Goal: Register for event/course

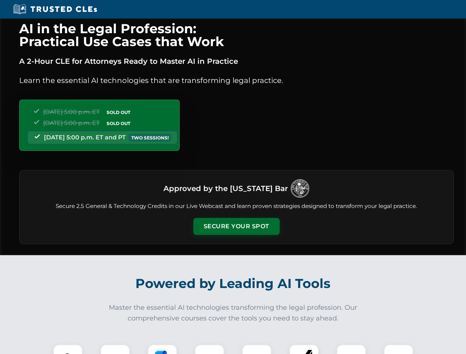
click at [236, 226] on button "Secure Your Spot" at bounding box center [236, 226] width 86 height 17
click at [68, 349] on img at bounding box center [67, 358] width 21 height 21
click at [115, 349] on div at bounding box center [114, 358] width 29 height 29
click at [162, 349] on div at bounding box center [161, 358] width 29 height 29
click at [209, 349] on img at bounding box center [209, 359] width 21 height 21
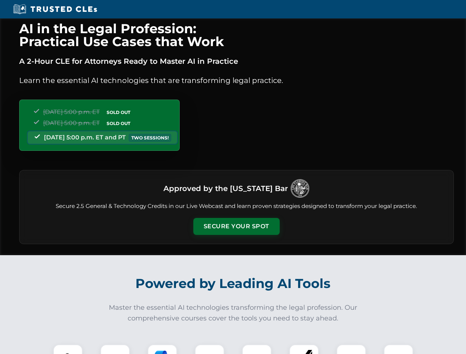
click at [257, 349] on div at bounding box center [256, 358] width 29 height 29
click at [304, 349] on div at bounding box center [303, 358] width 29 height 29
click at [351, 349] on img at bounding box center [351, 359] width 21 height 21
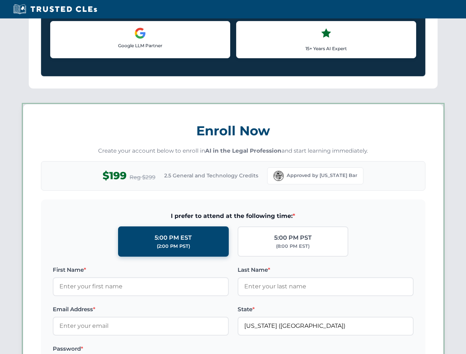
scroll to position [639, 0]
